Goal: Communication & Community: Connect with others

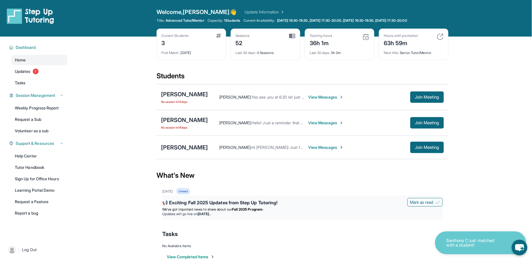
click at [211, 212] on strong "[DATE]" at bounding box center [204, 213] width 13 height 4
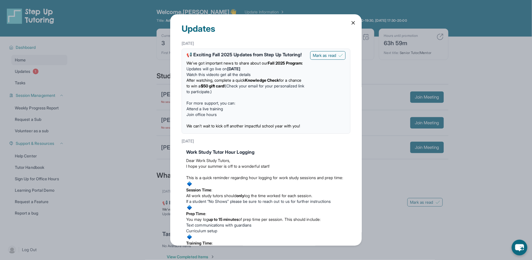
click at [267, 77] on li "Watch this video to get all the details" at bounding box center [246, 75] width 119 height 6
click at [212, 83] on li "After watching, complete a quick Knowledge Check for a chance to win a $50 gift…" at bounding box center [246, 85] width 119 height 17
click at [353, 23] on icon at bounding box center [354, 23] width 6 height 6
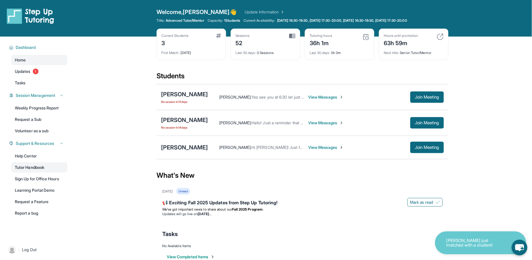
click at [24, 169] on link "Tutor Handbook" at bounding box center [39, 167] width 56 height 10
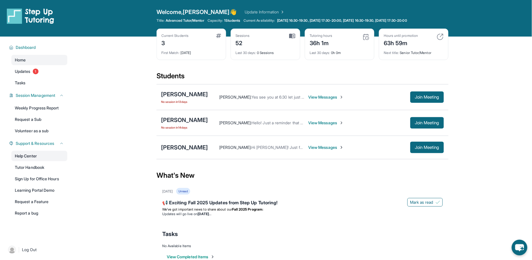
click at [43, 158] on link "Help Center" at bounding box center [39, 156] width 56 height 10
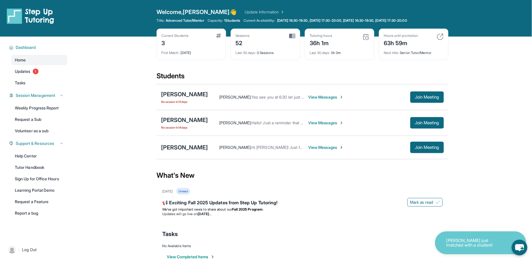
click at [308, 121] on span "View Messages" at bounding box center [326, 123] width 36 height 6
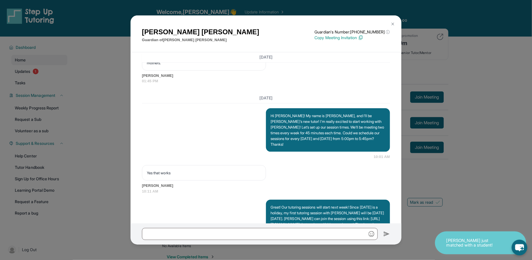
scroll to position [546, 0]
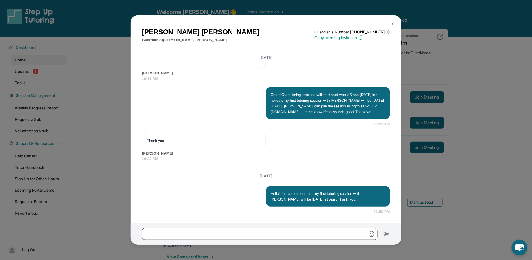
click at [394, 21] on button at bounding box center [392, 23] width 11 height 11
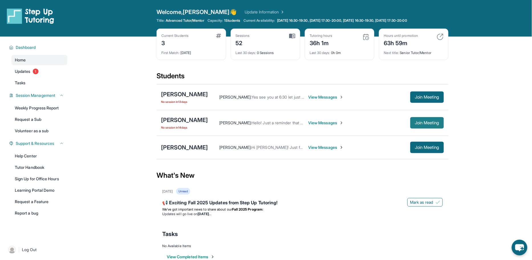
click at [428, 121] on span "Join Meeting" at bounding box center [427, 122] width 25 height 3
click at [183, 121] on div "[PERSON_NAME]" at bounding box center [184, 120] width 47 height 8
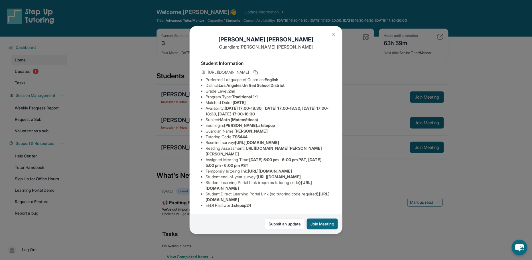
scroll to position [0, 0]
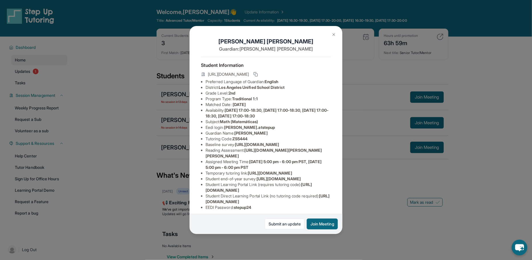
click at [333, 36] on img at bounding box center [334, 34] width 5 height 5
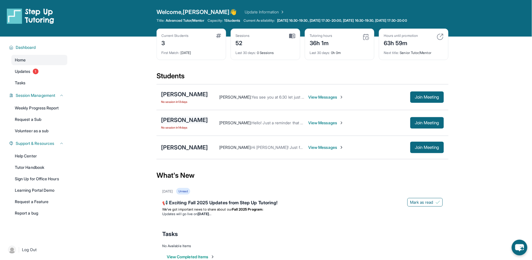
click at [178, 120] on div "[PERSON_NAME]" at bounding box center [184, 120] width 47 height 8
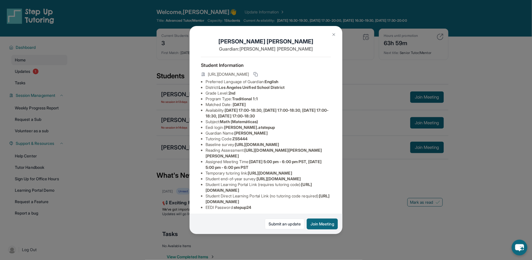
click at [333, 32] on img at bounding box center [334, 34] width 5 height 5
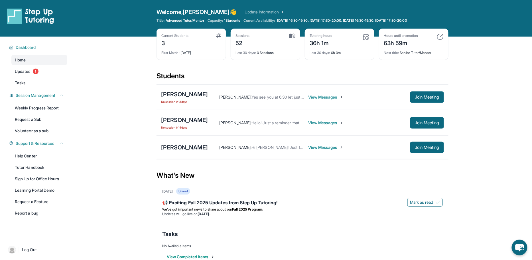
click at [308, 123] on span "View Messages" at bounding box center [326, 123] width 36 height 6
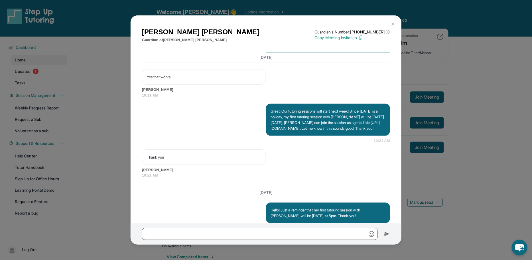
scroll to position [546, 0]
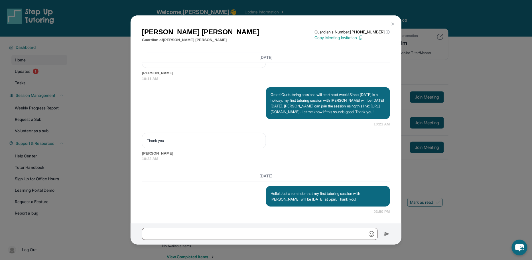
click at [394, 21] on button at bounding box center [392, 23] width 11 height 11
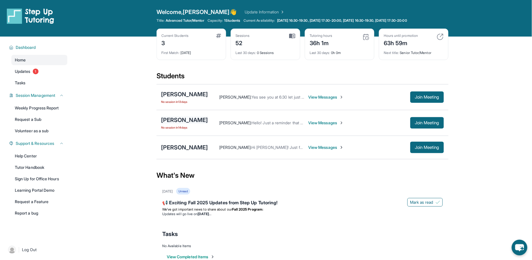
click at [180, 119] on div "[PERSON_NAME]" at bounding box center [184, 120] width 47 height 8
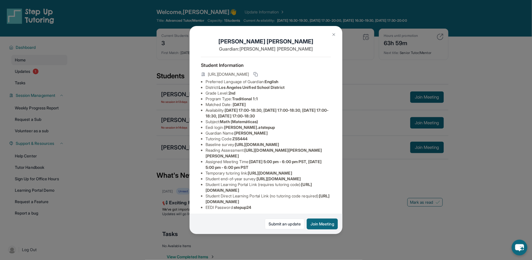
drag, startPoint x: 206, startPoint y: 151, endPoint x: 289, endPoint y: 155, distance: 82.8
click at [289, 147] on li "Baseline survey : [URL][DOMAIN_NAME]" at bounding box center [269, 145] width 126 height 6
copy span "[URL][DOMAIN_NAME]"
click at [333, 31] on button at bounding box center [333, 34] width 11 height 11
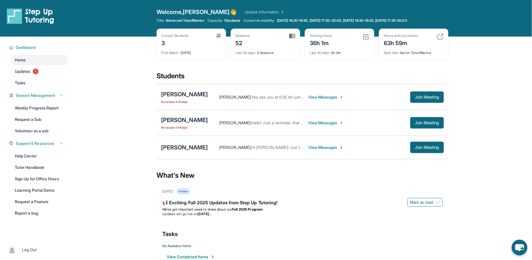
click at [177, 118] on div "[PERSON_NAME]" at bounding box center [184, 120] width 47 height 8
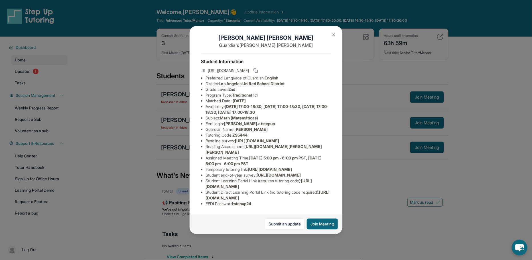
scroll to position [37, 0]
click at [332, 32] on img at bounding box center [334, 34] width 5 height 5
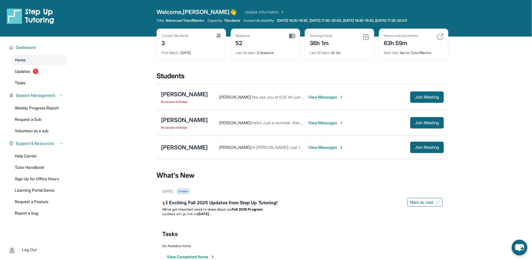
click at [180, 89] on div "[PERSON_NAME] No session [DATE] [PERSON_NAME] : Yes see you at 6:30 let just wa…" at bounding box center [303, 97] width 292 height 26
click at [182, 100] on span "No session [DATE]" at bounding box center [184, 101] width 47 height 5
click at [177, 97] on div "[PERSON_NAME]" at bounding box center [184, 94] width 47 height 8
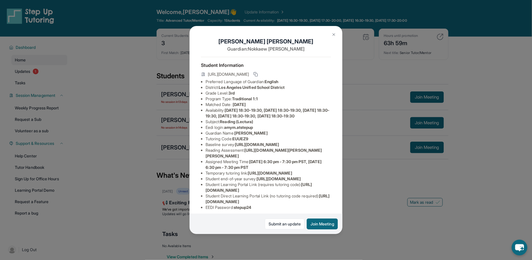
click at [334, 33] on img at bounding box center [334, 34] width 5 height 5
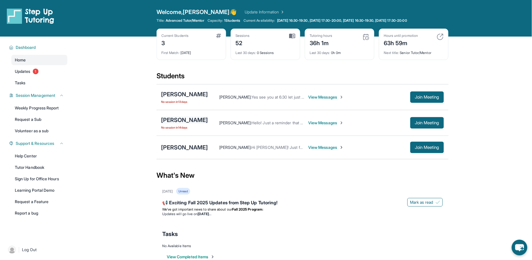
click at [173, 119] on div "[PERSON_NAME]" at bounding box center [184, 120] width 47 height 8
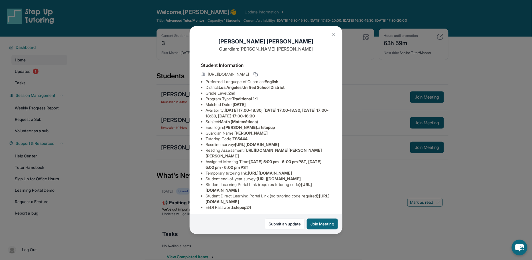
click at [336, 33] on img at bounding box center [334, 34] width 5 height 5
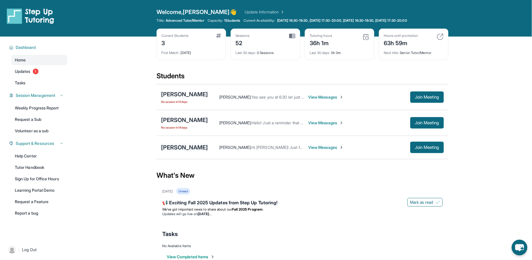
click at [186, 145] on div "[PERSON_NAME]" at bounding box center [184, 147] width 47 height 8
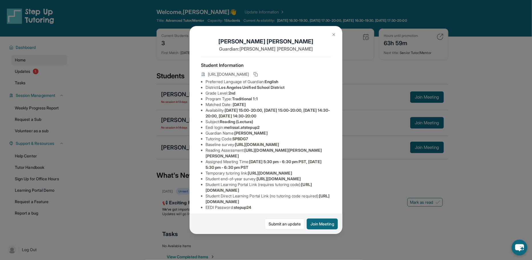
click at [335, 31] on button at bounding box center [333, 34] width 11 height 11
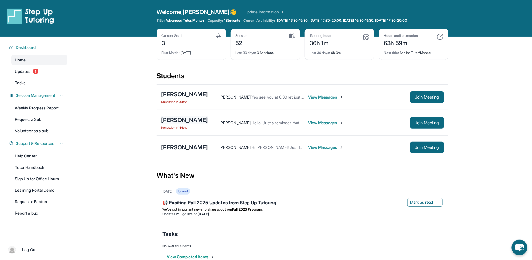
click at [183, 120] on div "[PERSON_NAME]" at bounding box center [184, 120] width 47 height 8
